Goal: Task Accomplishment & Management: Manage account settings

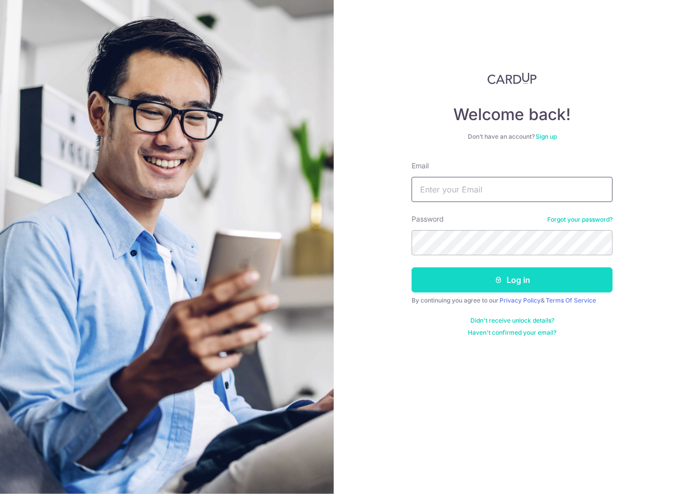
type input "[EMAIL_ADDRESS][DOMAIN_NAME]"
click at [500, 280] on icon "submit" at bounding box center [498, 280] width 8 height 8
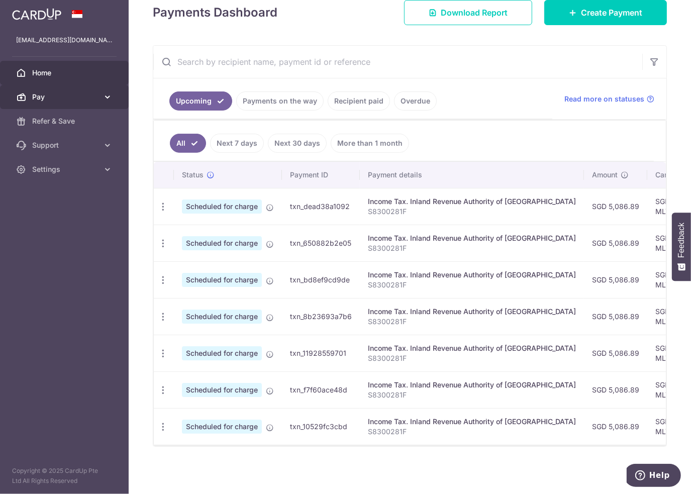
click at [78, 95] on span "Pay" at bounding box center [65, 97] width 66 height 10
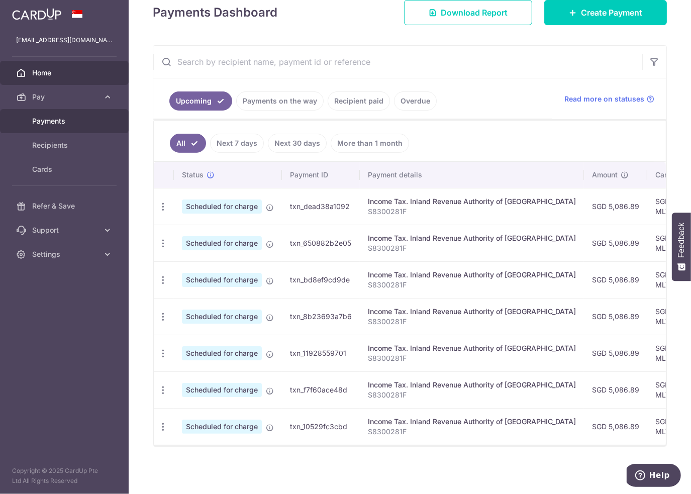
click at [76, 118] on span "Payments" at bounding box center [65, 121] width 66 height 10
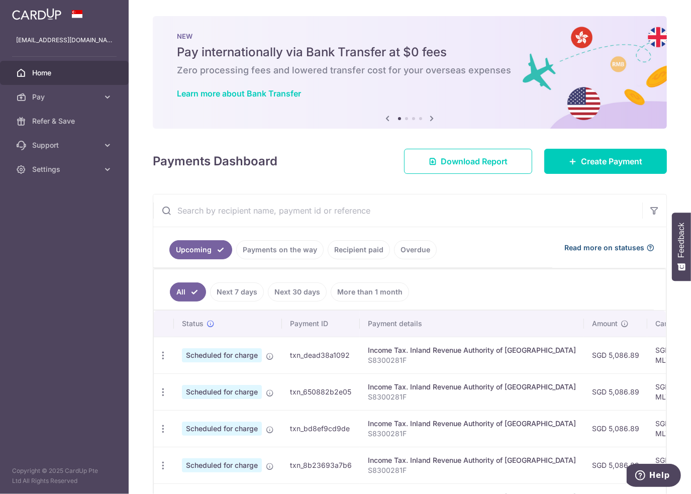
click at [589, 249] on span "Read more on statuses" at bounding box center [604, 248] width 80 height 10
click at [531, 382] on div "Income Tax. Inland Revenue Authority of Singapore" at bounding box center [472, 387] width 208 height 10
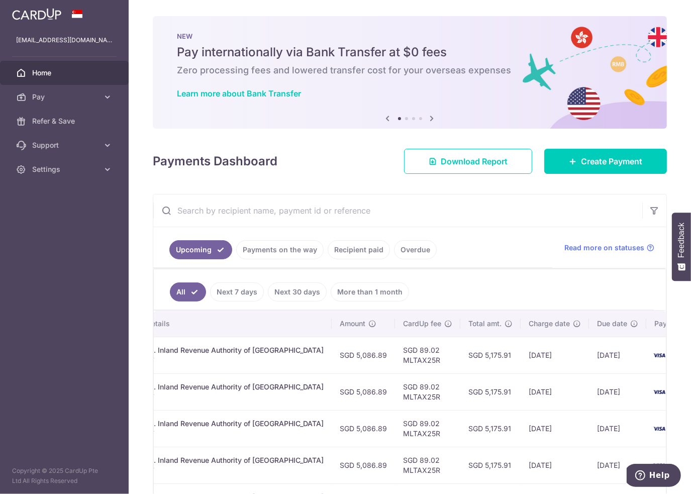
drag, startPoint x: 537, startPoint y: 376, endPoint x: 683, endPoint y: 363, distance: 147.3
click at [683, 363] on div "× Pause Schedule Pause all future payments in this series Pause just this one p…" at bounding box center [410, 247] width 562 height 494
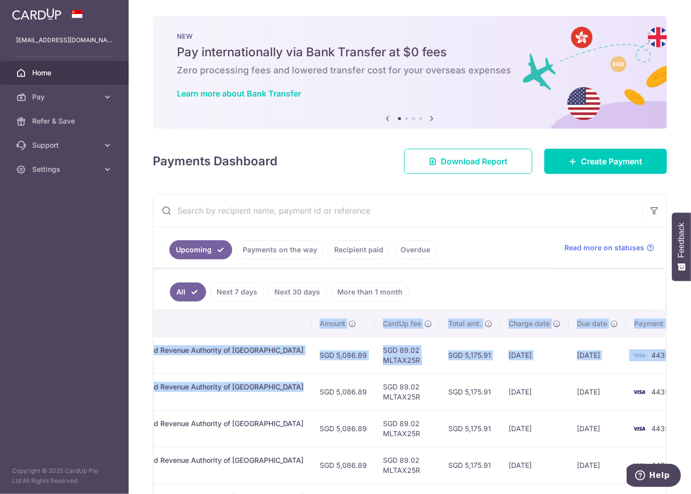
click at [683, 363] on div "× Pause Schedule Pause all future payments in this series Pause just this one p…" at bounding box center [410, 247] width 562 height 494
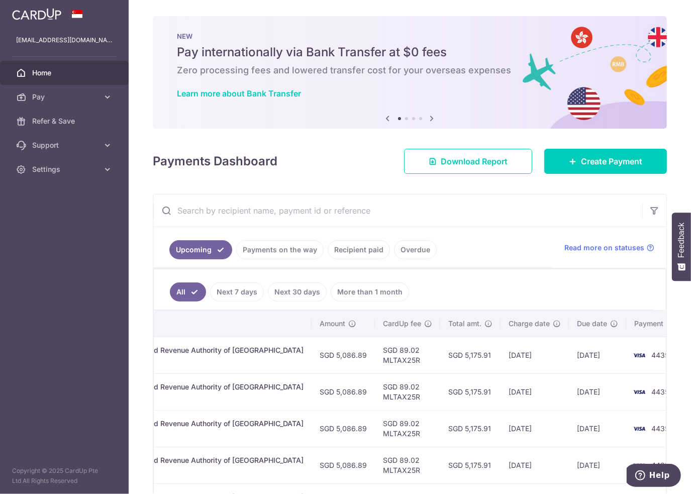
click at [569, 350] on td "09/09/2025" at bounding box center [597, 355] width 57 height 37
click at [510, 354] on td "04/09/2025" at bounding box center [534, 355] width 68 height 37
drag, startPoint x: 496, startPoint y: 352, endPoint x: 617, endPoint y: 360, distance: 120.4
click at [617, 360] on tr "Update payment Cancel payment Scheduled for charge txn_dead38a1092 Income Tax. …" at bounding box center [291, 355] width 821 height 37
click at [626, 360] on td "4435" at bounding box center [664, 355] width 76 height 37
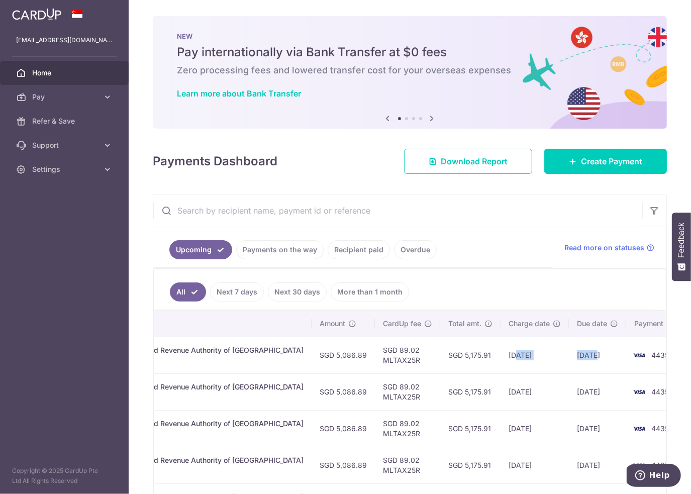
drag, startPoint x: 558, startPoint y: 355, endPoint x: 475, endPoint y: 357, distance: 82.4
click at [476, 357] on tr "Update payment Cancel payment Scheduled for charge txn_dead38a1092 Income Tax. …" at bounding box center [291, 355] width 821 height 37
click at [452, 354] on td "SGD 5,175.91" at bounding box center [470, 355] width 60 height 37
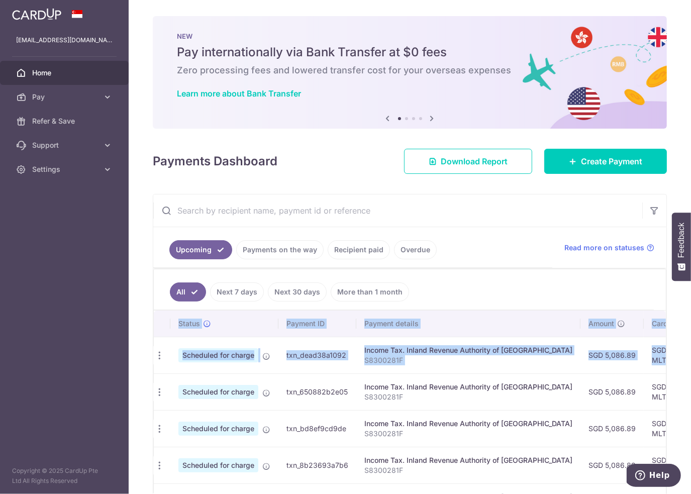
scroll to position [0, 0]
drag, startPoint x: 418, startPoint y: 349, endPoint x: 131, endPoint y: 332, distance: 287.4
click at [131, 332] on div "× Pause Schedule Pause all future payments in this series Pause just this one p…" at bounding box center [410, 247] width 562 height 494
click at [211, 344] on td "Scheduled for charge" at bounding box center [228, 355] width 108 height 37
click at [258, 357] on span "Scheduled for charge" at bounding box center [222, 355] width 80 height 14
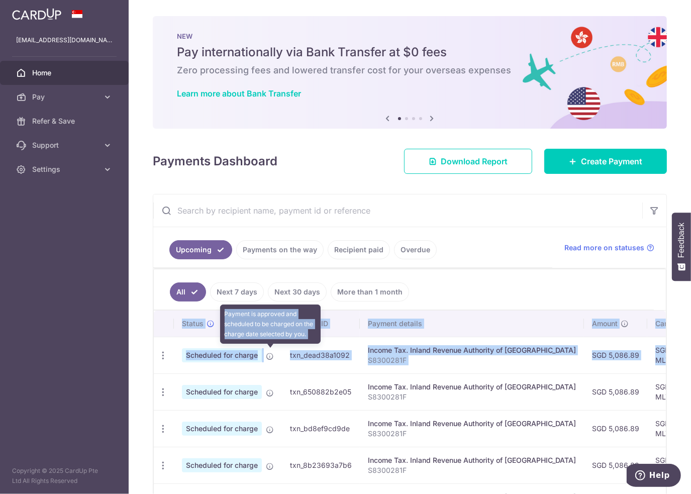
click at [272, 357] on icon at bounding box center [270, 356] width 8 height 8
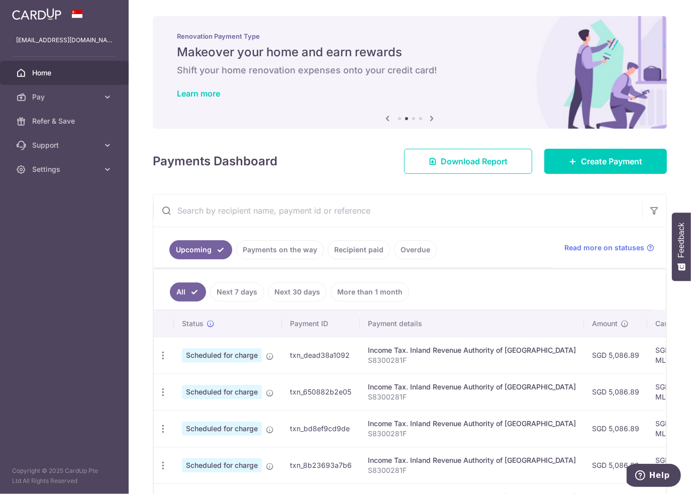
click at [323, 364] on td "txn_dead38a1092" at bounding box center [321, 355] width 78 height 37
click at [105, 98] on icon at bounding box center [107, 97] width 10 height 10
click at [70, 163] on link "Cards" at bounding box center [64, 169] width 129 height 24
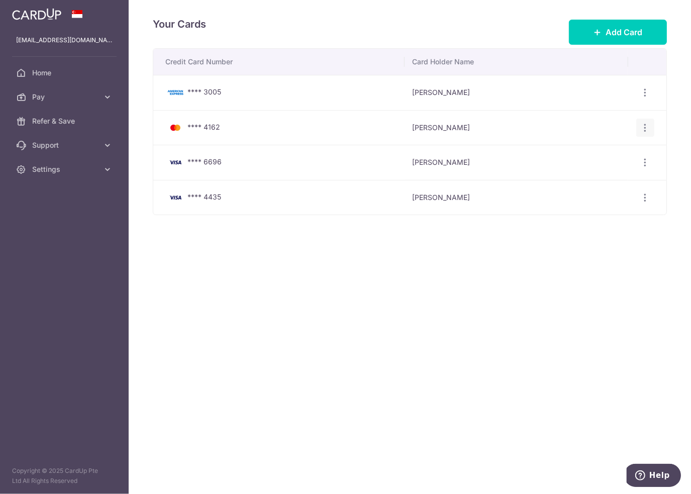
click at [647, 123] on icon "button" at bounding box center [645, 128] width 11 height 11
click at [609, 176] on span "Delete" at bounding box center [611, 179] width 68 height 12
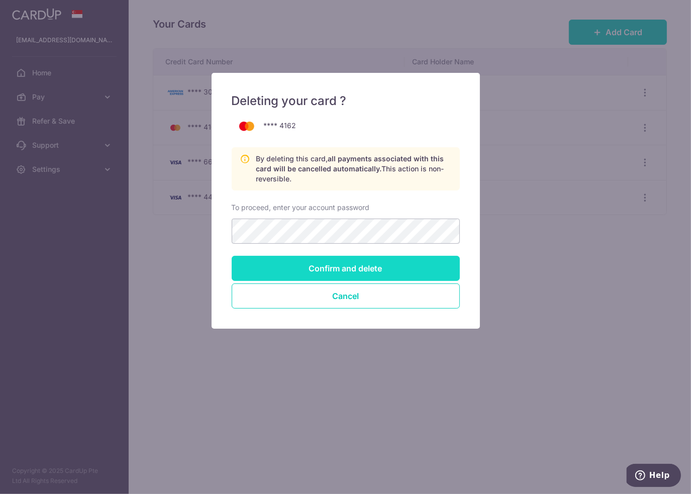
click at [398, 267] on input "Confirm and delete" at bounding box center [346, 268] width 228 height 25
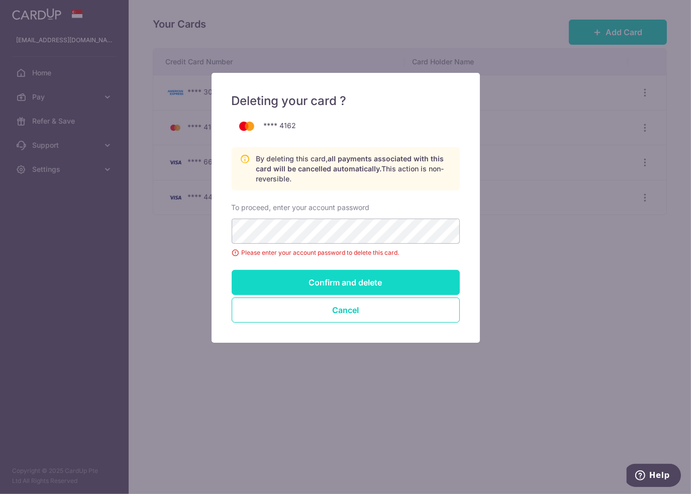
click at [363, 275] on input "Confirm and delete" at bounding box center [346, 282] width 228 height 25
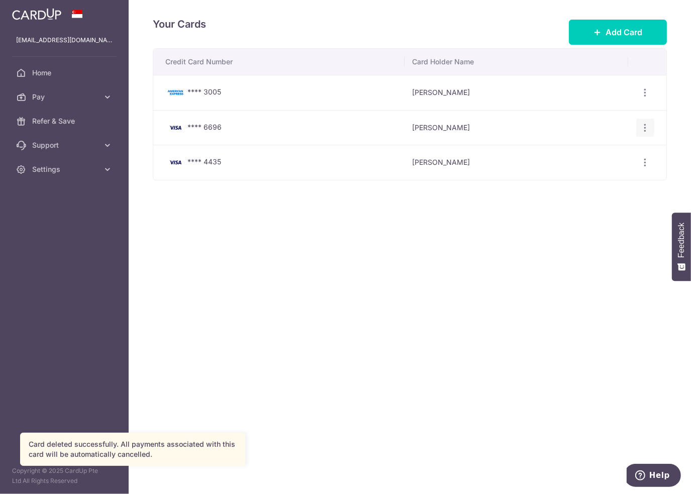
click at [645, 127] on icon "button" at bounding box center [645, 128] width 11 height 11
click at [567, 179] on icon at bounding box center [563, 179] width 12 height 12
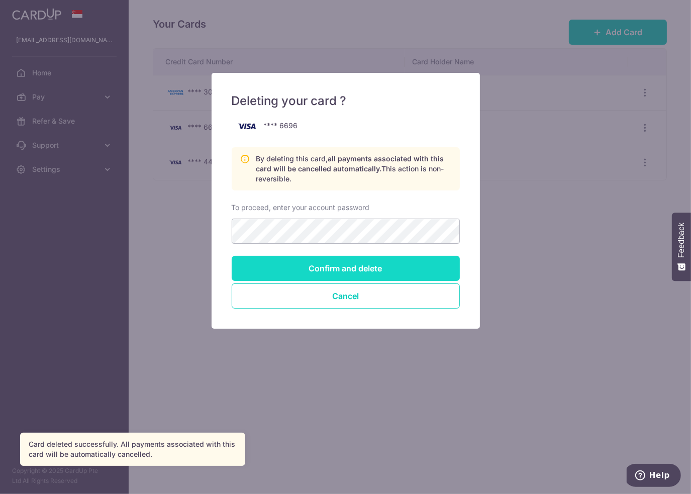
click at [325, 265] on input "Confirm and delete" at bounding box center [346, 268] width 228 height 25
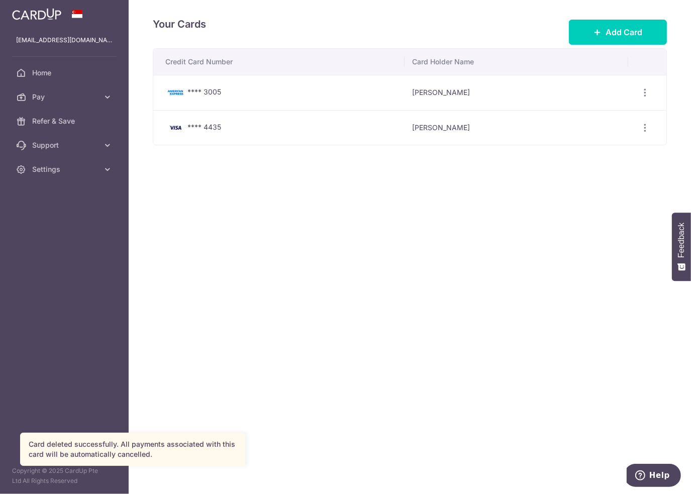
click at [365, 98] on td "**** 3005" at bounding box center [278, 92] width 251 height 35
click at [644, 90] on icon "button" at bounding box center [645, 92] width 11 height 11
click at [586, 147] on span "Delete" at bounding box center [611, 145] width 68 height 12
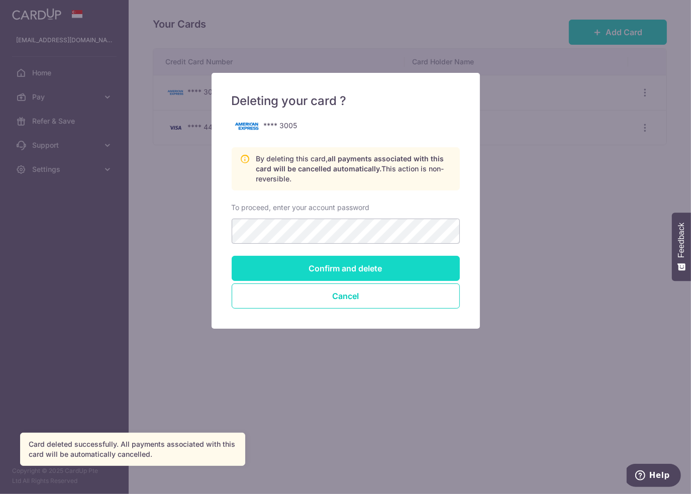
click at [364, 264] on input "Confirm and delete" at bounding box center [346, 268] width 228 height 25
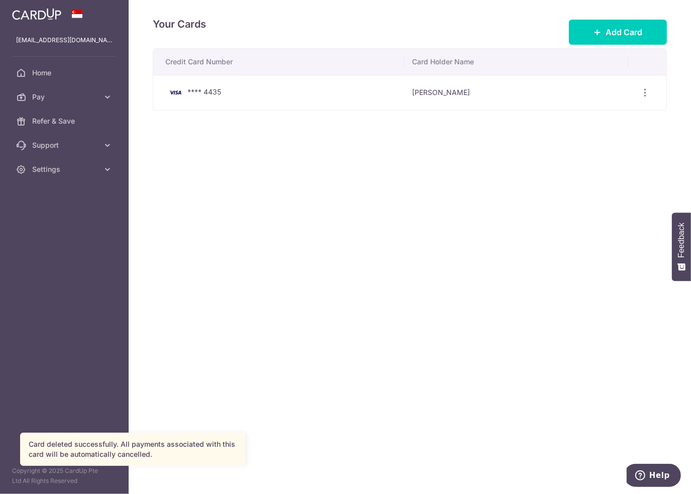
click at [603, 90] on td "Xiangrun Li" at bounding box center [516, 92] width 224 height 35
click at [646, 90] on icon "button" at bounding box center [645, 92] width 11 height 11
click at [589, 143] on span "Delete" at bounding box center [611, 145] width 68 height 12
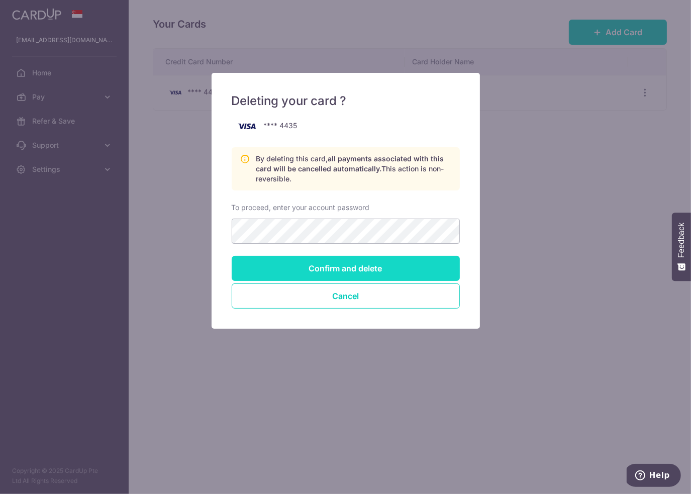
click at [340, 267] on input "Confirm and delete" at bounding box center [346, 268] width 228 height 25
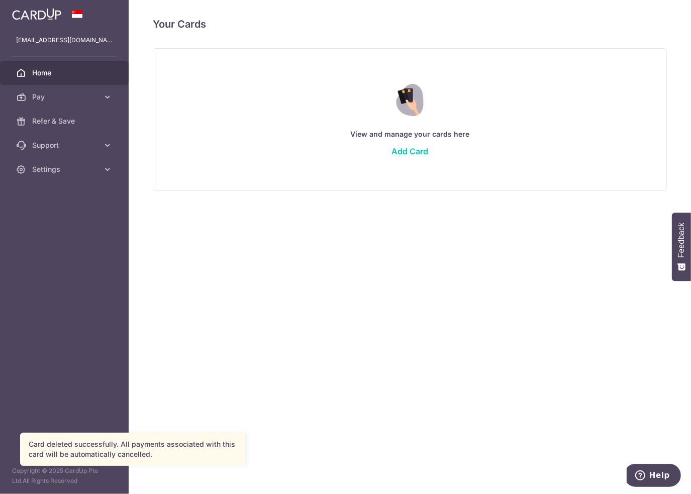
click at [62, 76] on span "Home" at bounding box center [65, 73] width 66 height 10
